Goal: Transaction & Acquisition: Purchase product/service

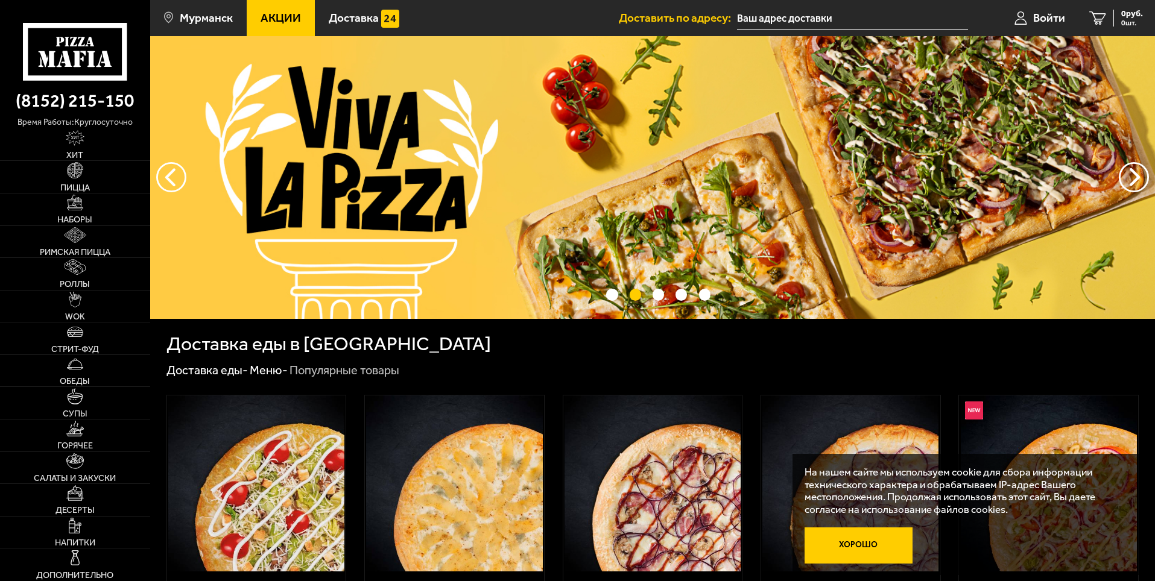
click at [834, 531] on button "Хорошо" at bounding box center [859, 546] width 109 height 36
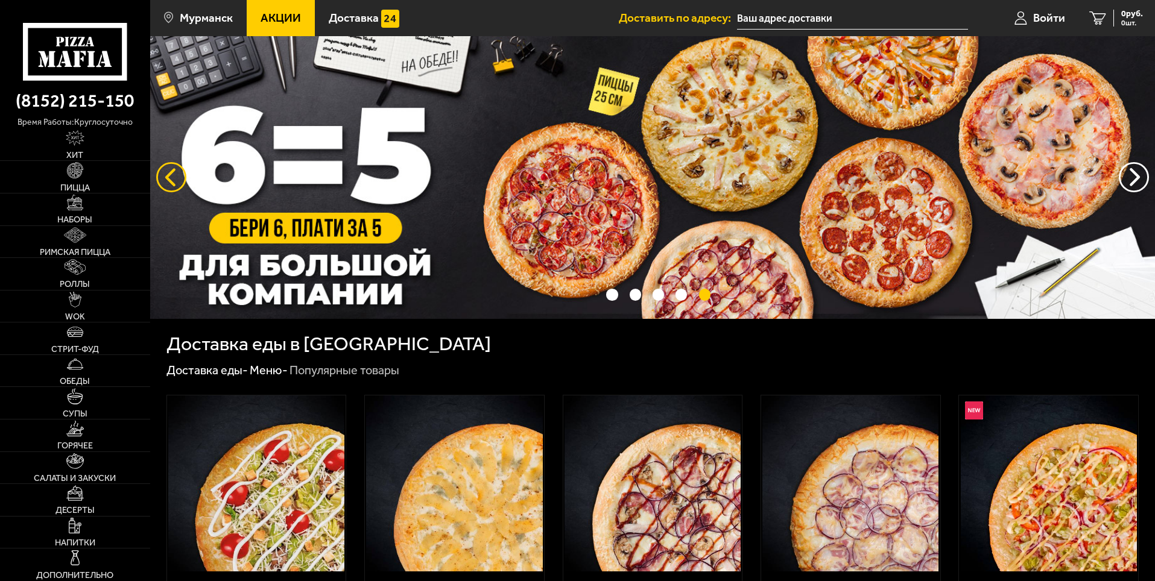
click at [168, 184] on button "следующий" at bounding box center [171, 177] width 30 height 30
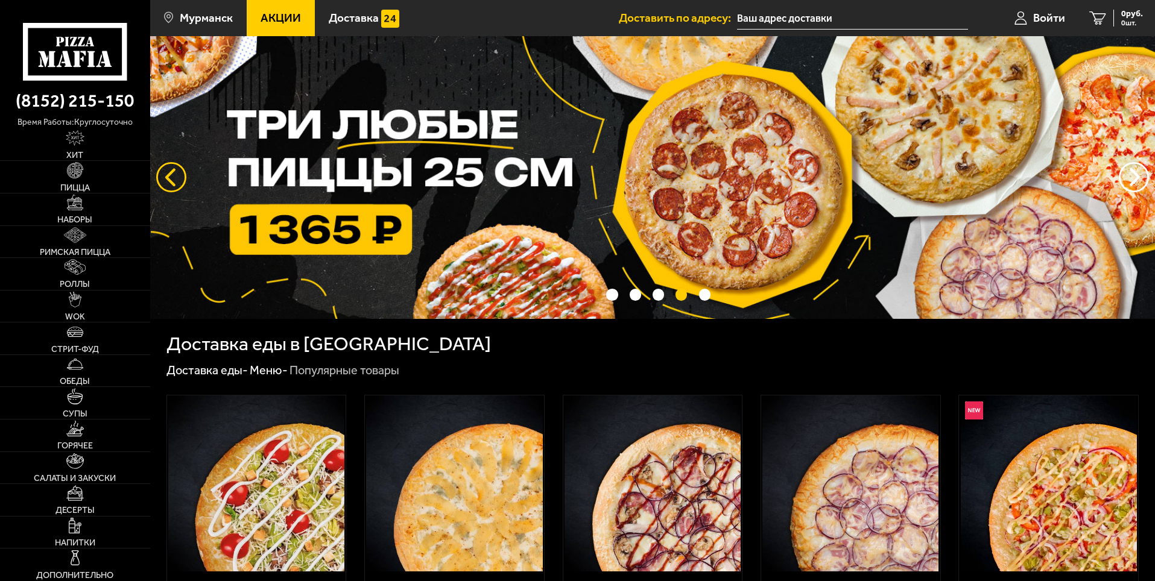
click at [168, 184] on button "следующий" at bounding box center [171, 177] width 30 height 30
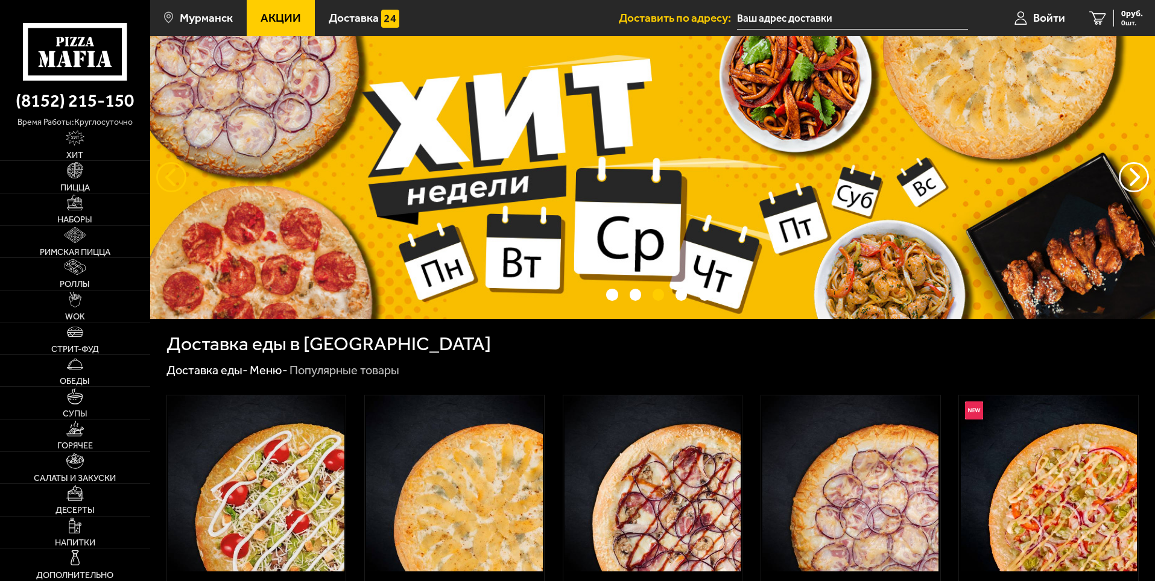
click at [168, 184] on button "следующий" at bounding box center [171, 177] width 30 height 30
click at [92, 148] on link "Хит" at bounding box center [75, 145] width 150 height 32
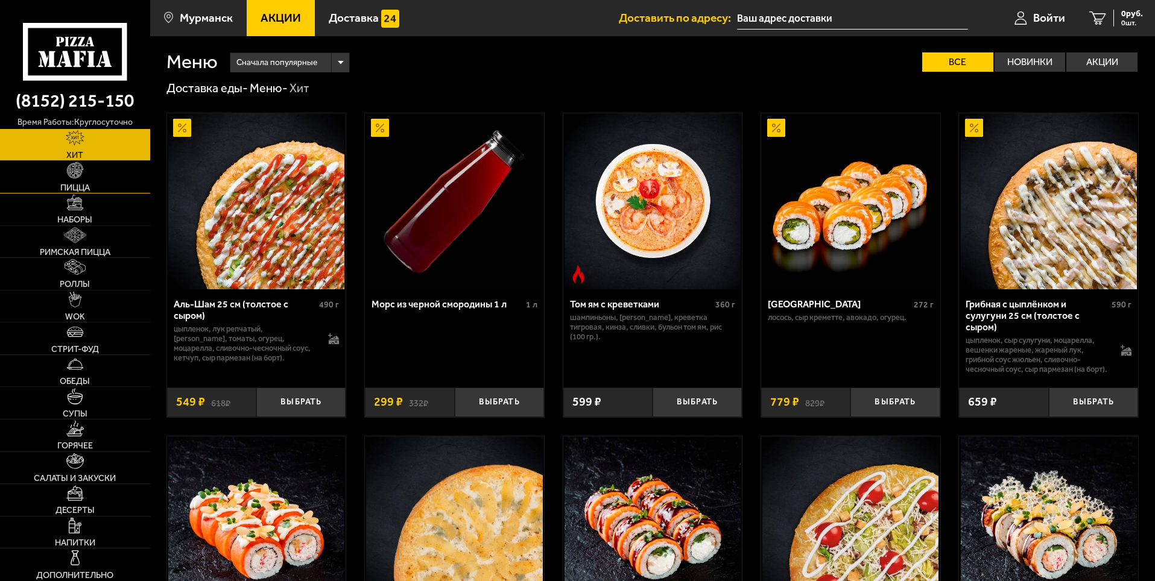
click at [89, 182] on link "Пицца" at bounding box center [75, 177] width 150 height 32
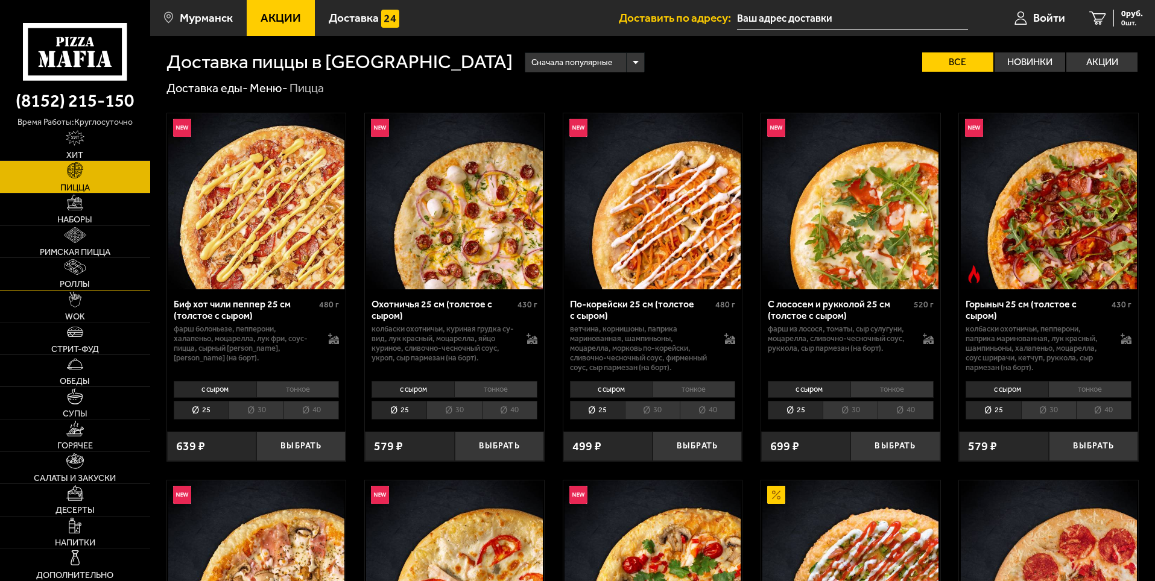
click at [77, 273] on img at bounding box center [75, 267] width 21 height 16
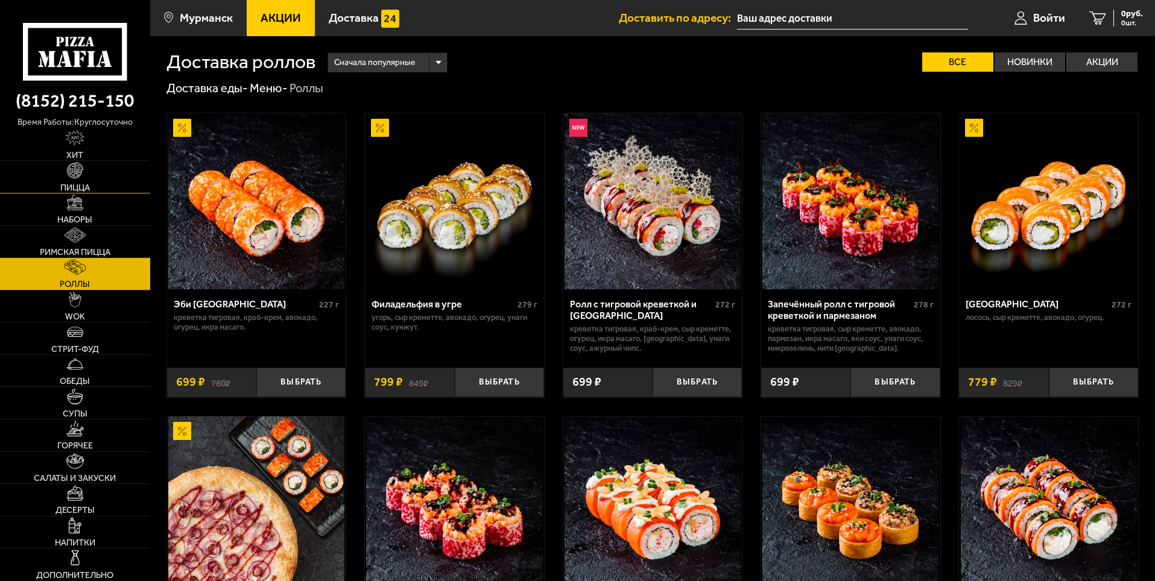
click at [89, 186] on span "Пицца" at bounding box center [75, 187] width 30 height 8
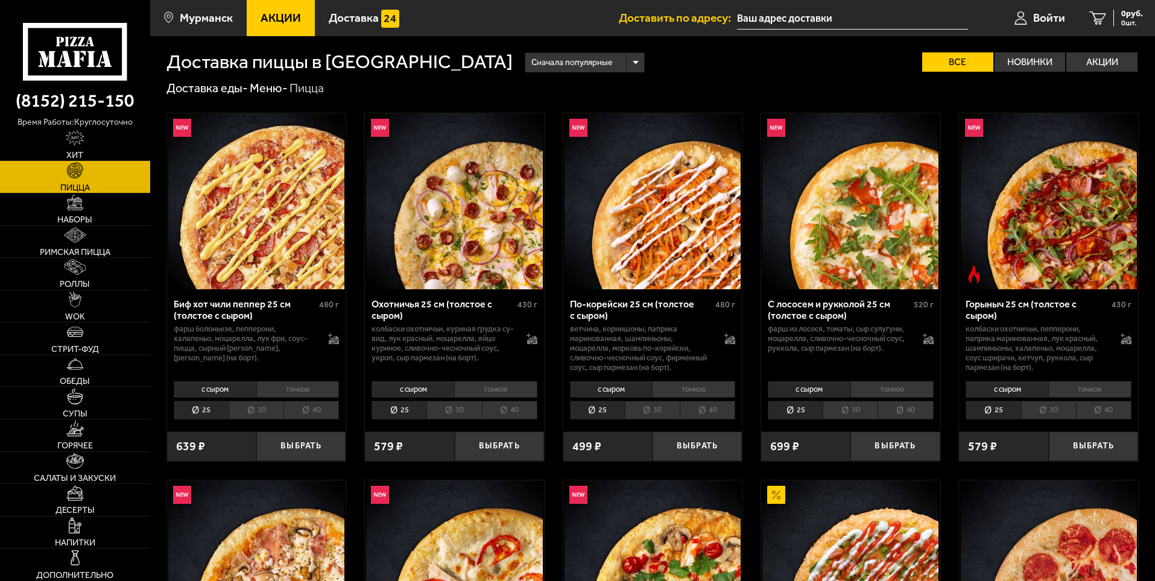
click at [84, 59] on icon at bounding box center [75, 51] width 104 height 57
